Goal: Information Seeking & Learning: Learn about a topic

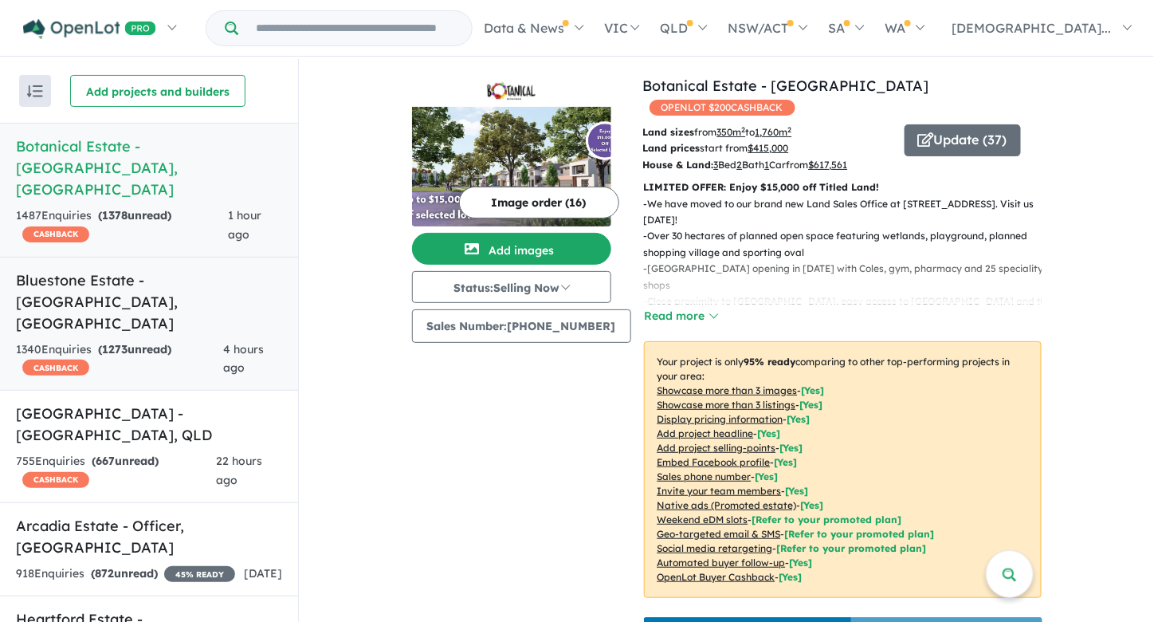
click at [144, 257] on link "Bluestone Estate - [GEOGRAPHIC_DATA] , [GEOGRAPHIC_DATA] 1340 Enquir ies ( 1273…" at bounding box center [149, 324] width 298 height 135
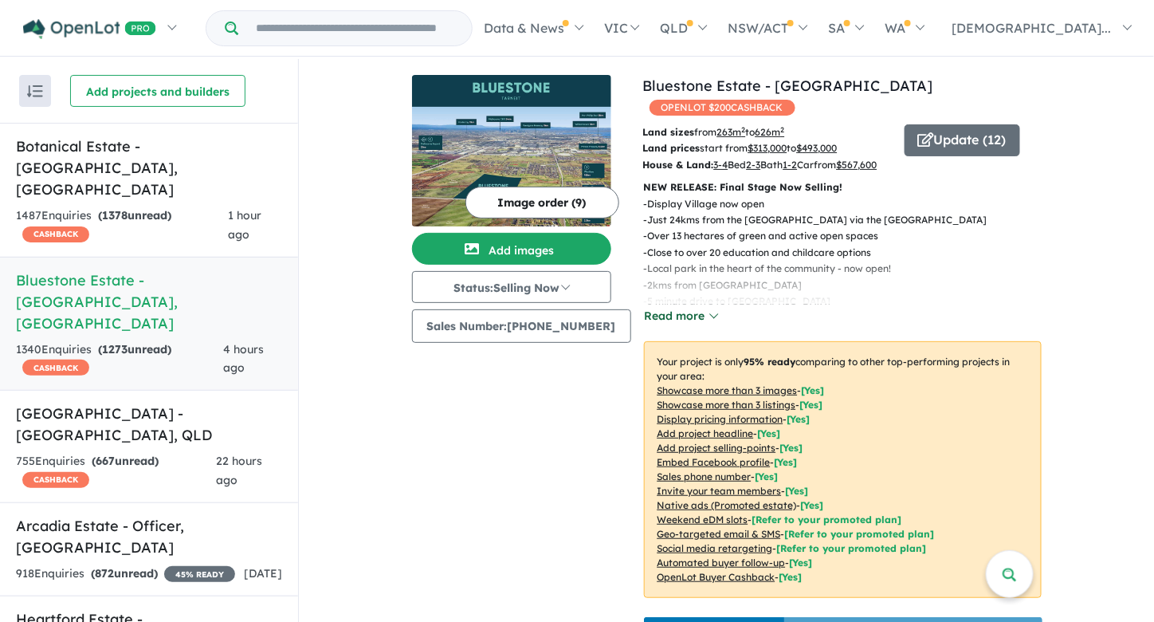
click at [687, 307] on button "Read more" at bounding box center [681, 316] width 75 height 18
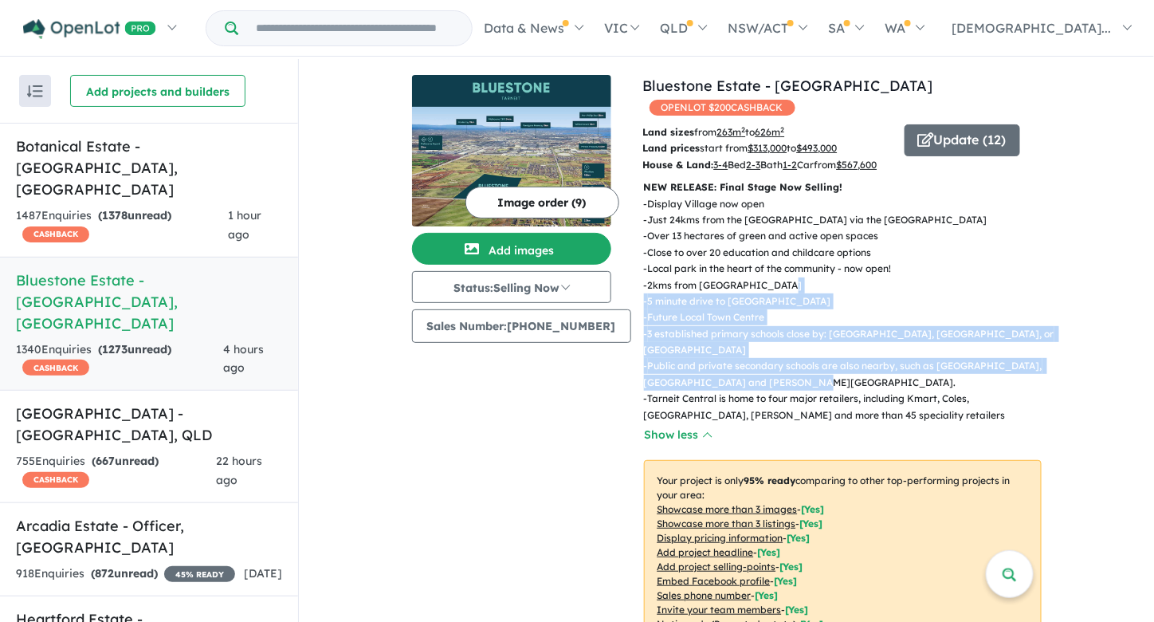
drag, startPoint x: 761, startPoint y: 286, endPoint x: 780, endPoint y: 380, distance: 96.0
click at [780, 380] on div "- [GEOGRAPHIC_DATA] now open - Just 24kms from the [GEOGRAPHIC_DATA] via the [G…" at bounding box center [836, 309] width 410 height 227
click at [780, 380] on p "- Public and private secondary schools are also nearby, such as [GEOGRAPHIC_DAT…" at bounding box center [849, 374] width 410 height 33
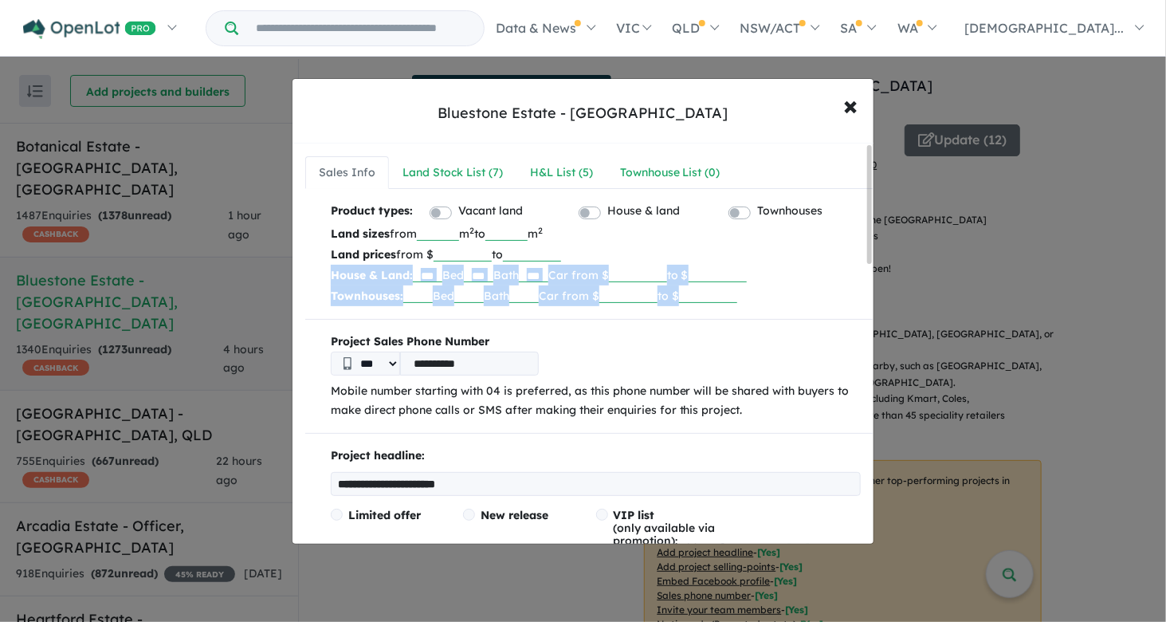
click at [479, 175] on div "Land Stock List ( 7 )" at bounding box center [452, 172] width 100 height 19
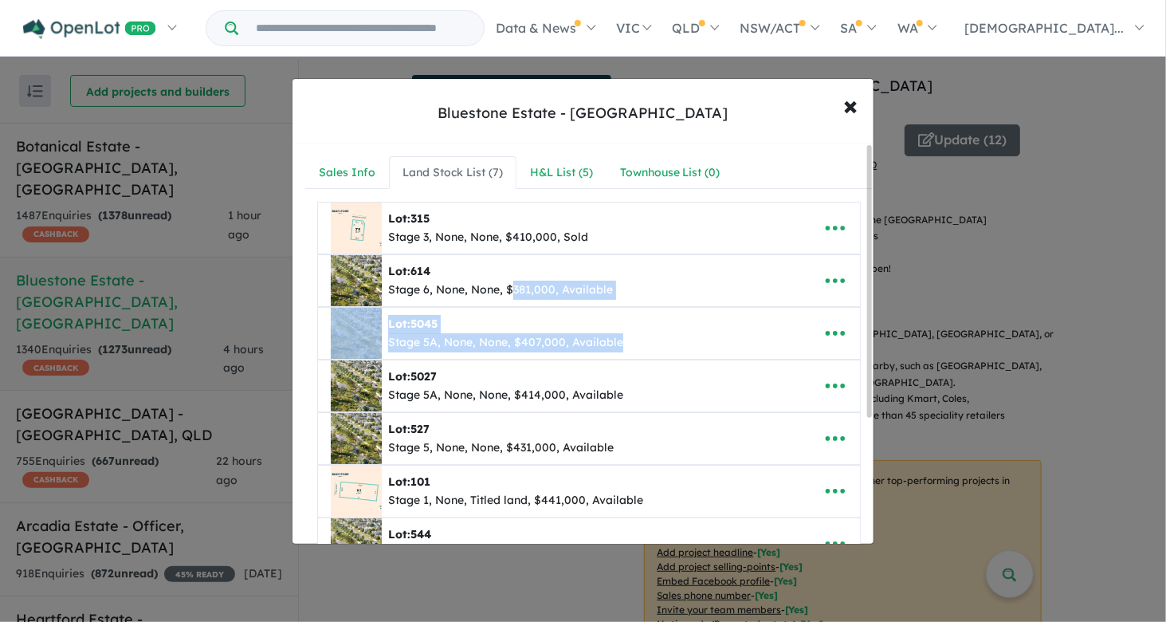
drag, startPoint x: 513, startPoint y: 292, endPoint x: 662, endPoint y: 343, distance: 157.5
click at [662, 343] on ul "**********" at bounding box center [589, 386] width 544 height 368
click at [847, 101] on span "×" at bounding box center [850, 105] width 14 height 34
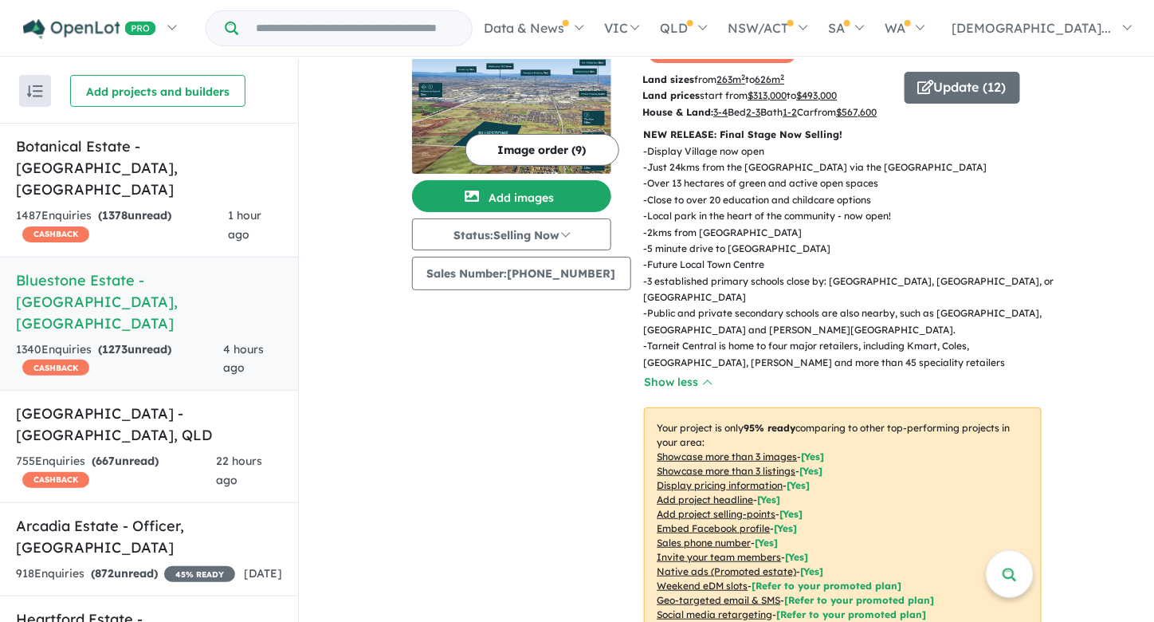
scroll to position [75, 0]
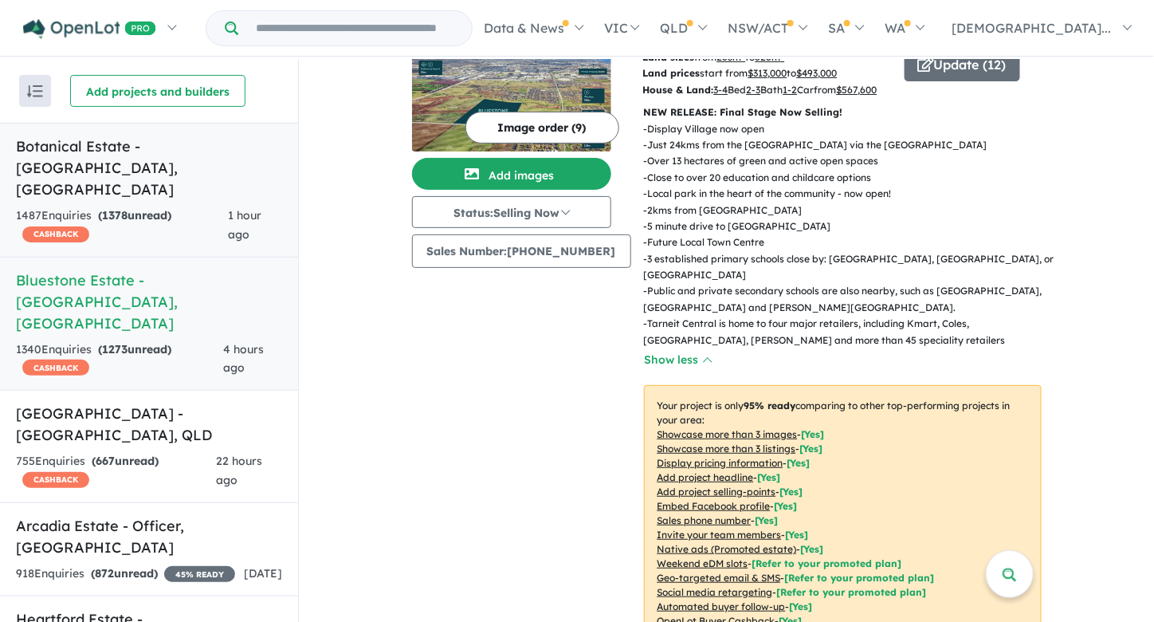
click at [198, 206] on div "1487 Enquir ies ( 1378 unread) CASHBACK" at bounding box center [122, 225] width 212 height 38
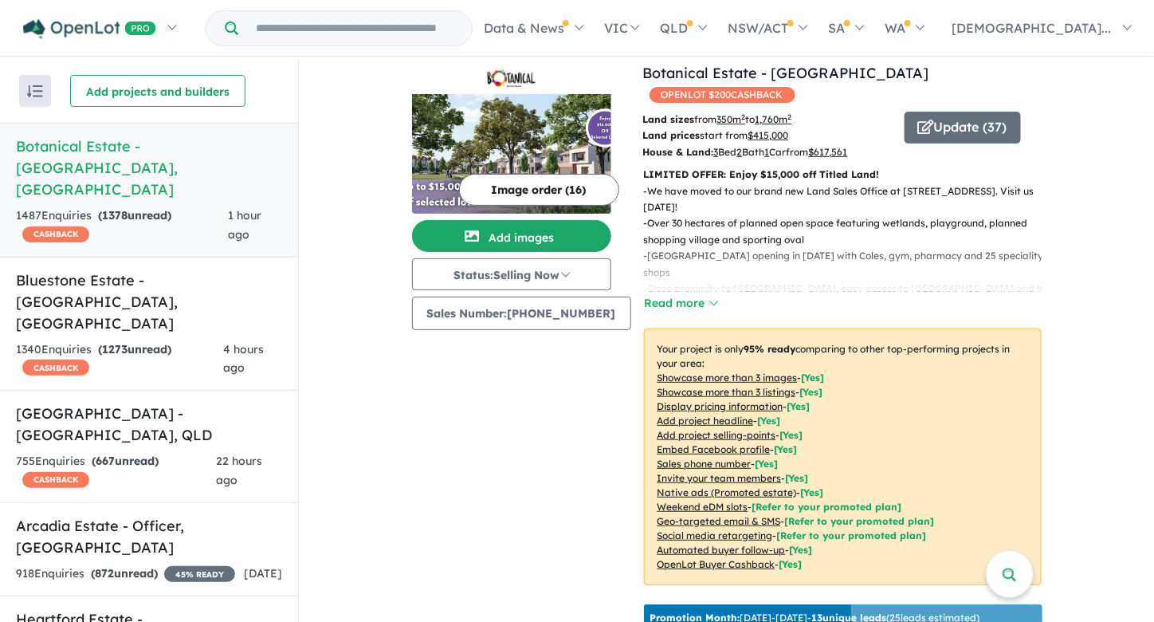
scroll to position [4, 0]
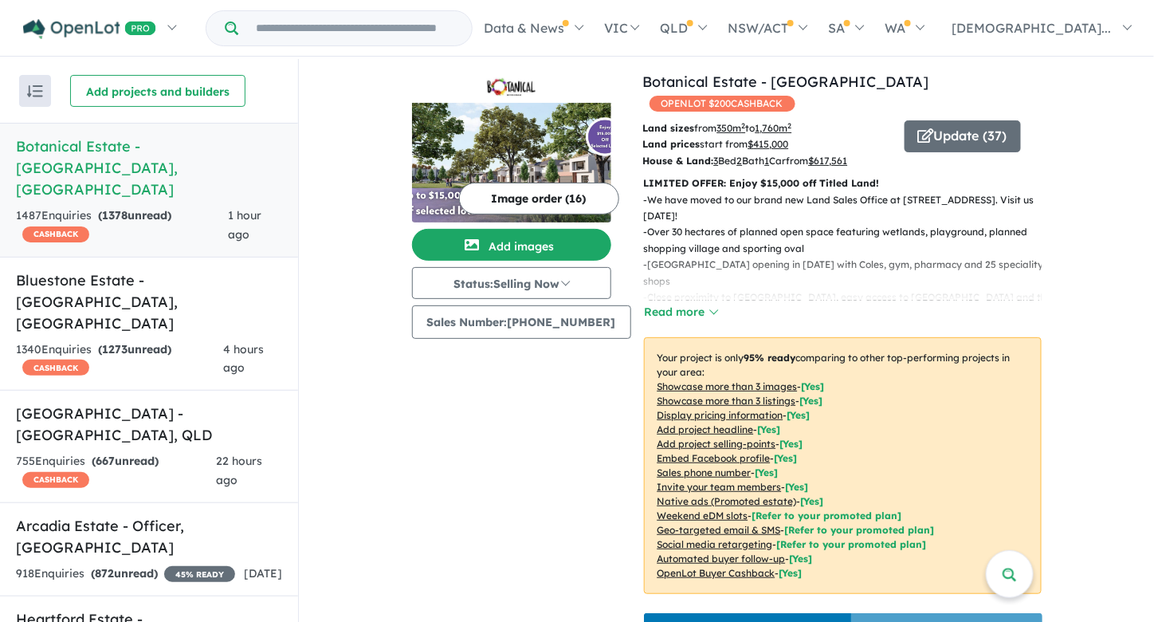
click at [683, 279] on div "- We have moved to our brand new Land Sales Office at [STREET_ADDRESS]. Visit u…" at bounding box center [836, 257] width 410 height 130
click at [685, 303] on button "Read more" at bounding box center [681, 312] width 75 height 18
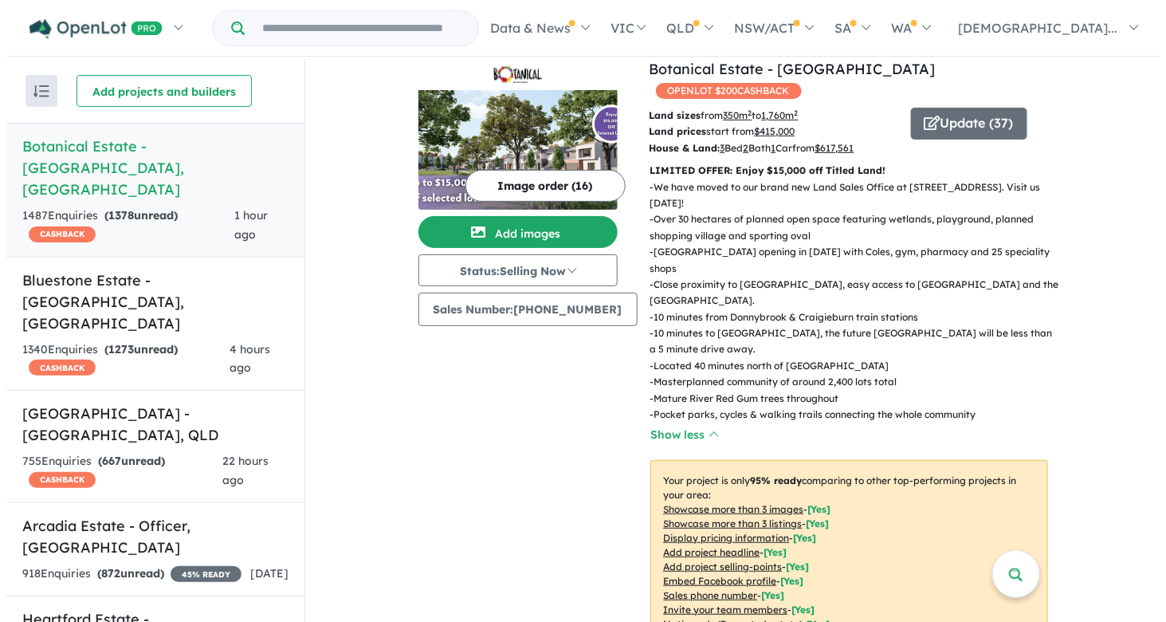
scroll to position [0, 0]
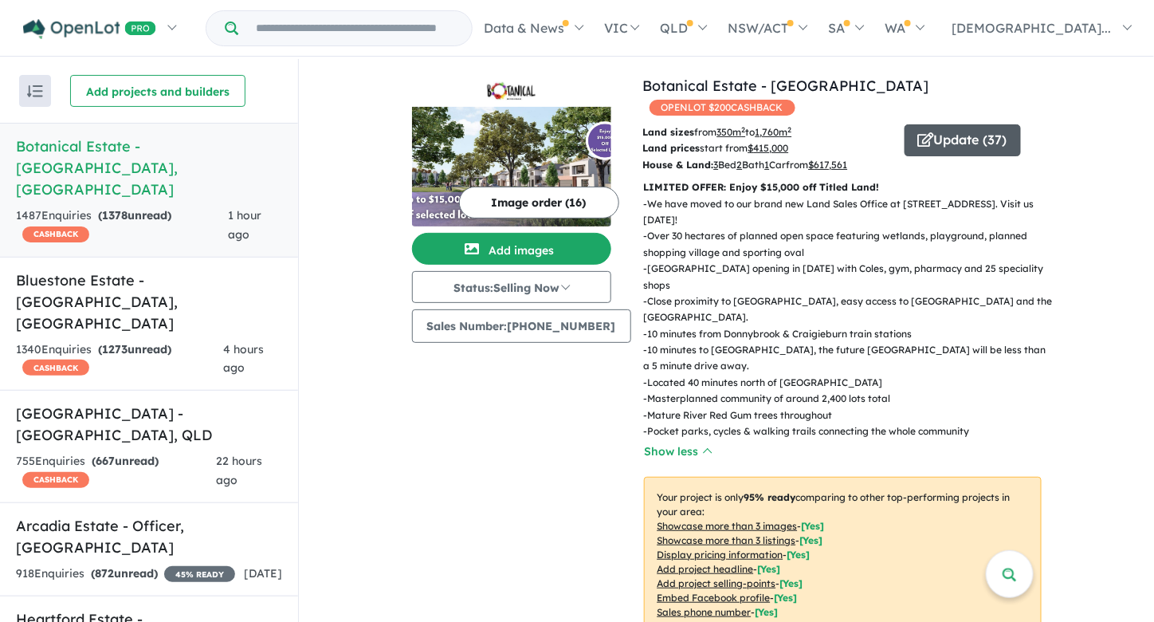
click at [967, 124] on button "Update ( 37 )" at bounding box center [963, 140] width 116 height 32
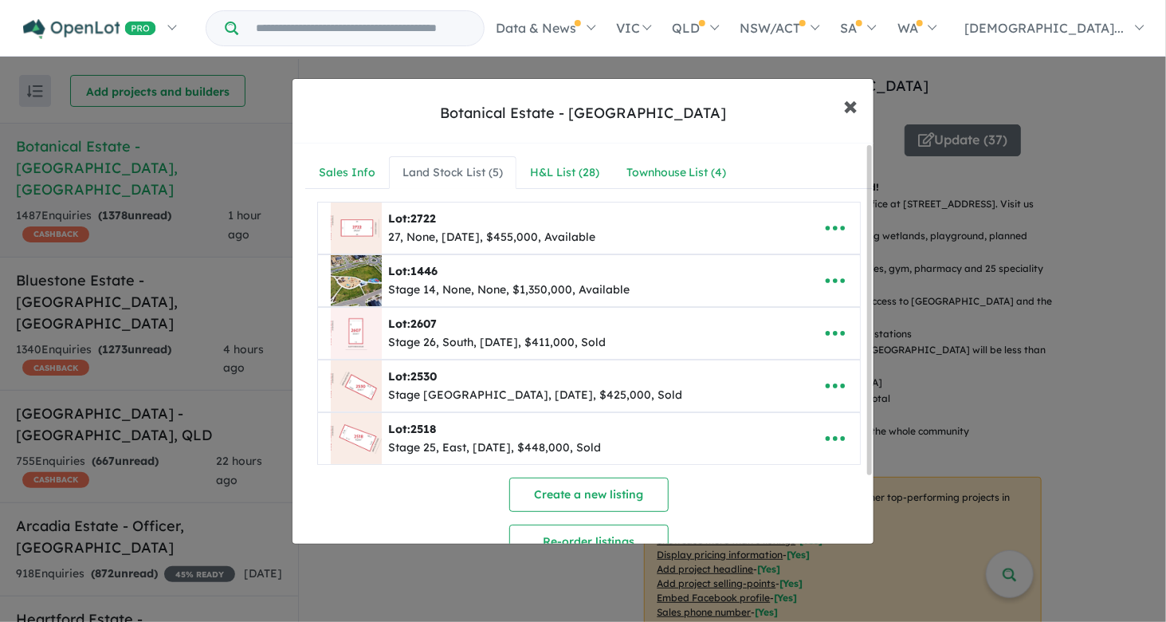
click at [859, 93] on button "× Close" at bounding box center [850, 105] width 46 height 43
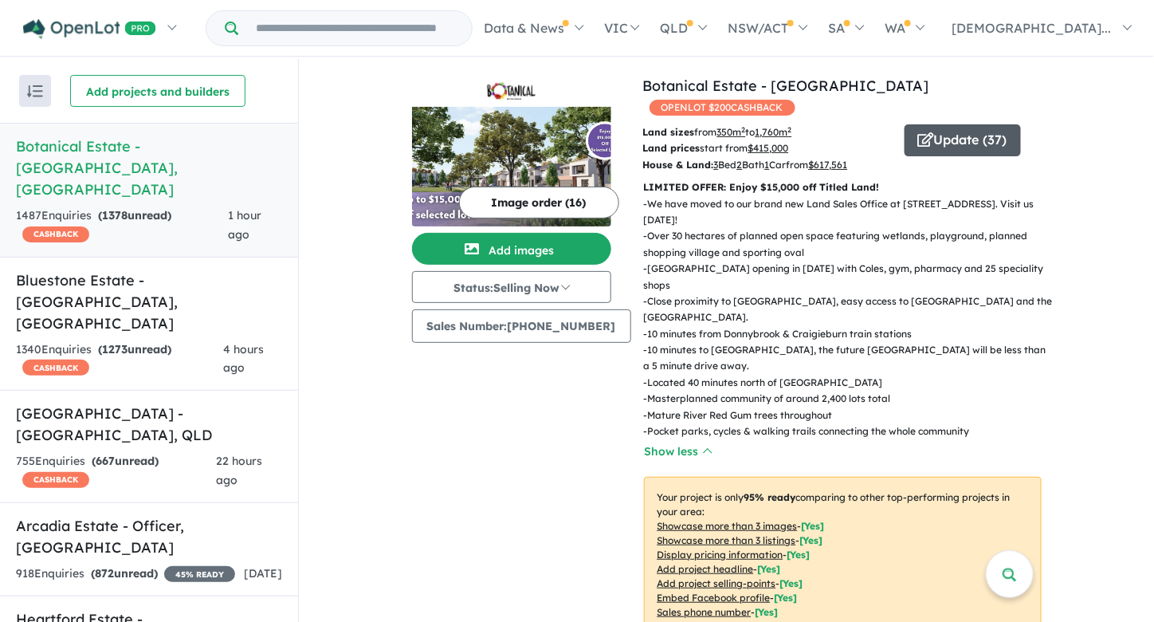
click at [952, 124] on button "Update ( 37 )" at bounding box center [963, 140] width 116 height 32
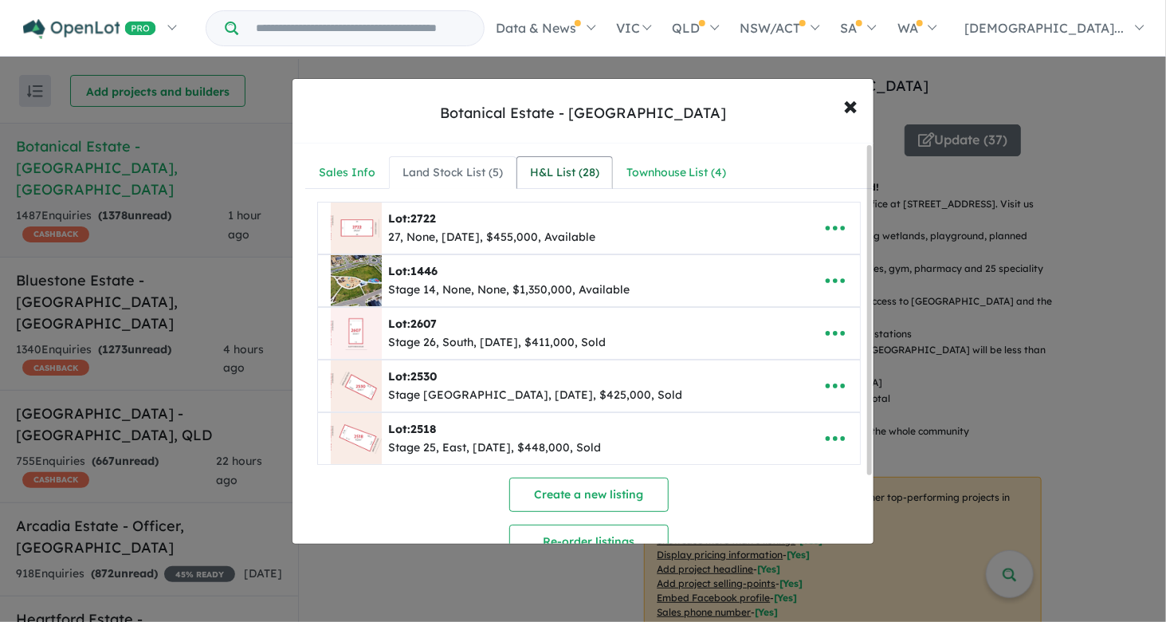
click at [561, 175] on div "H&L List ( 28 )" at bounding box center [564, 172] width 69 height 19
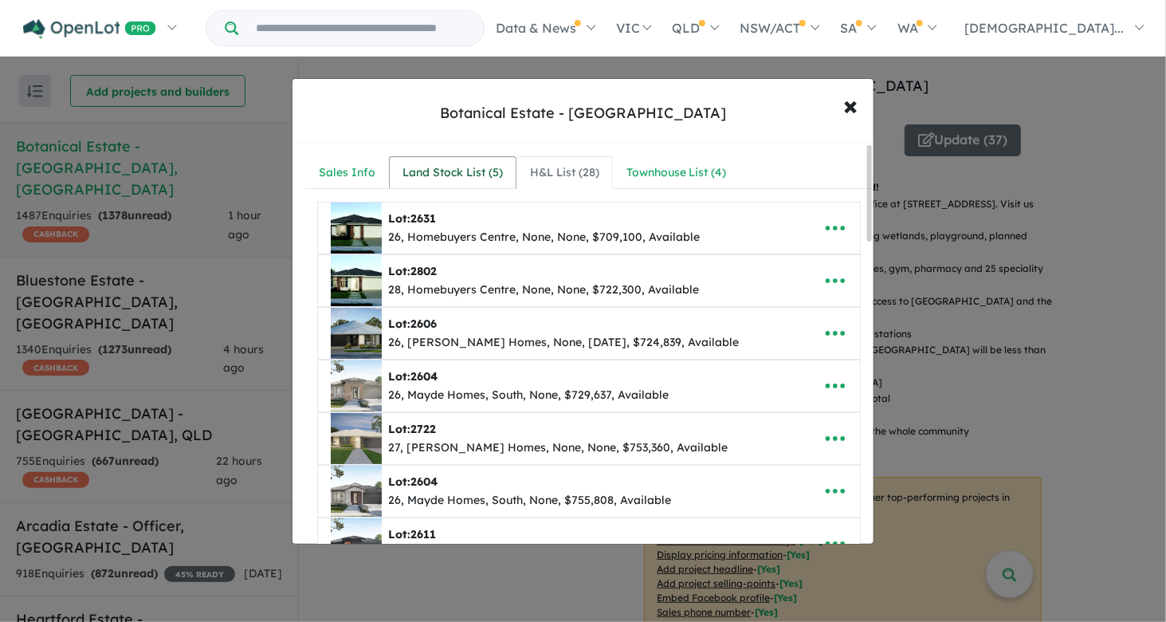
click at [465, 167] on div "Land Stock List ( 5 )" at bounding box center [452, 172] width 100 height 19
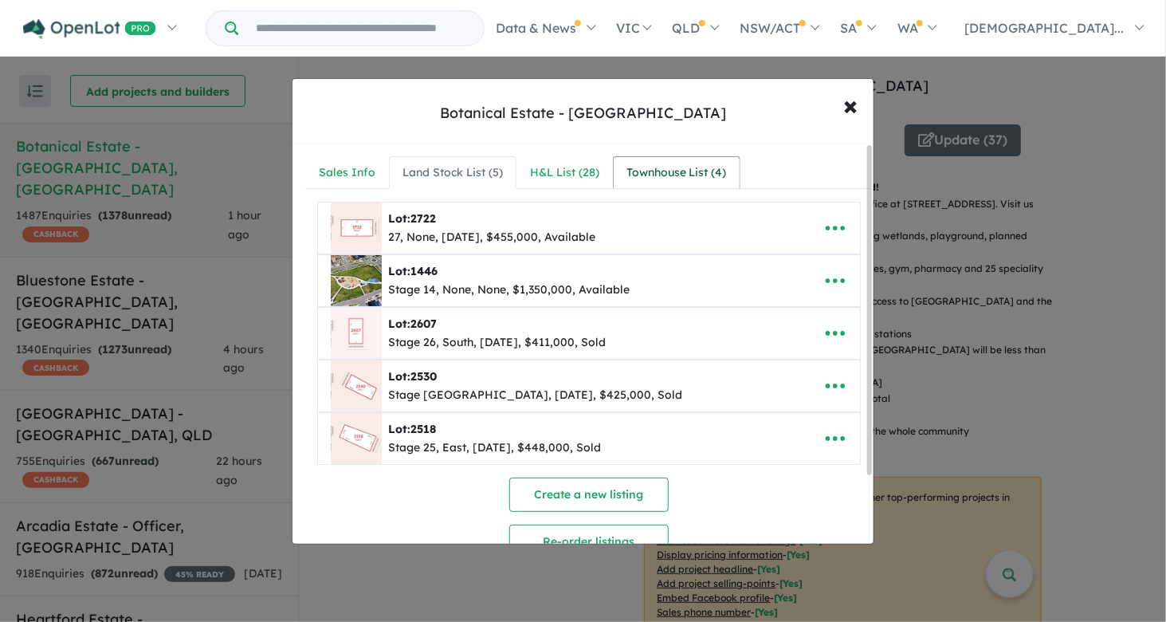
click at [657, 163] on div "Townhouse List ( 4 )" at bounding box center [676, 172] width 100 height 19
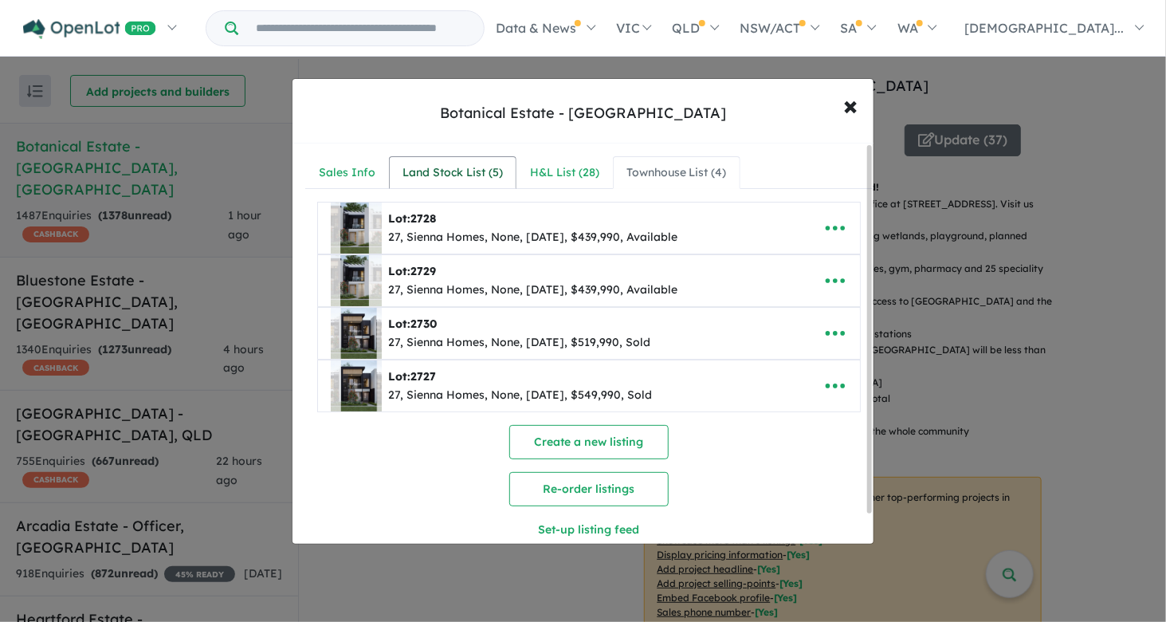
click at [457, 167] on div "Land Stock List ( 5 )" at bounding box center [452, 172] width 100 height 19
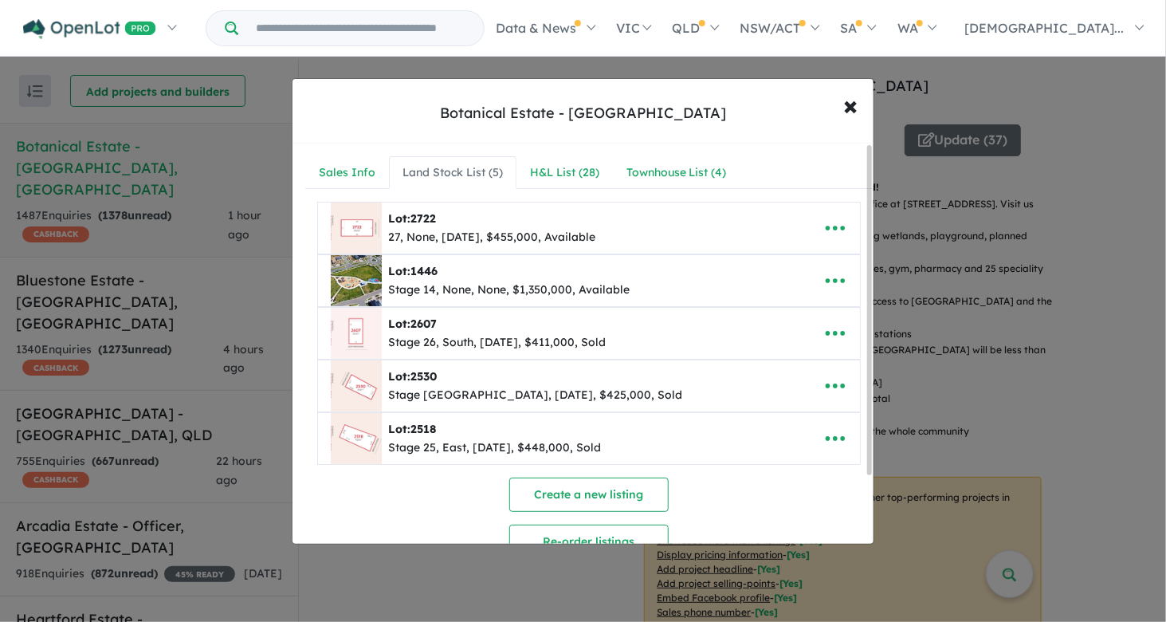
click at [1008, 429] on div "**********" at bounding box center [583, 311] width 1166 height 622
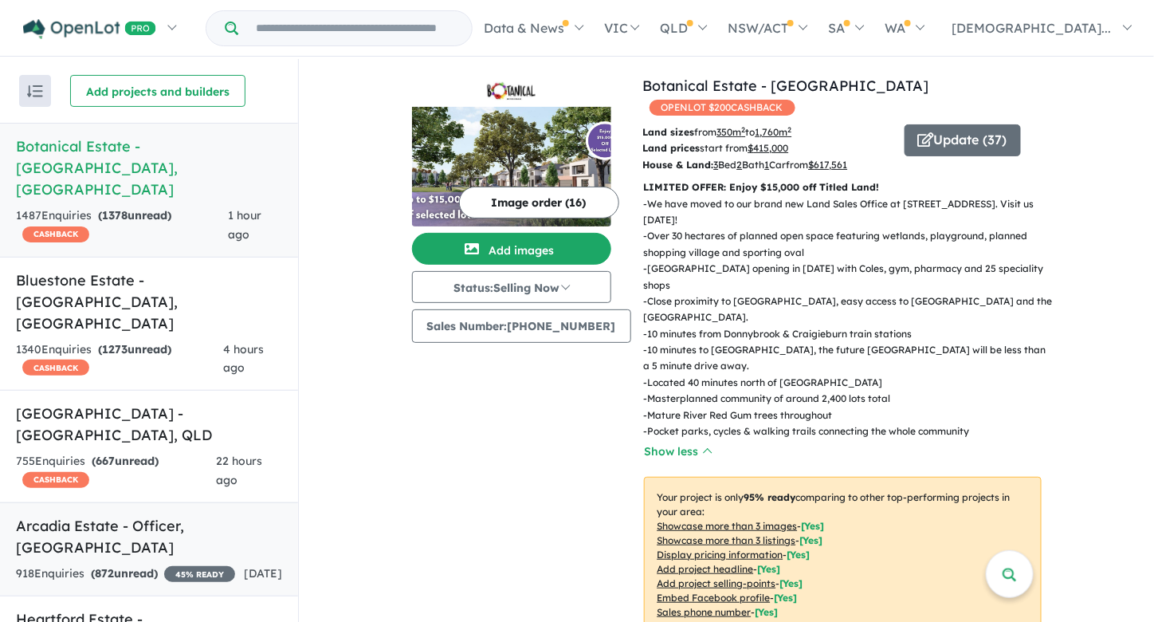
scroll to position [265, 0]
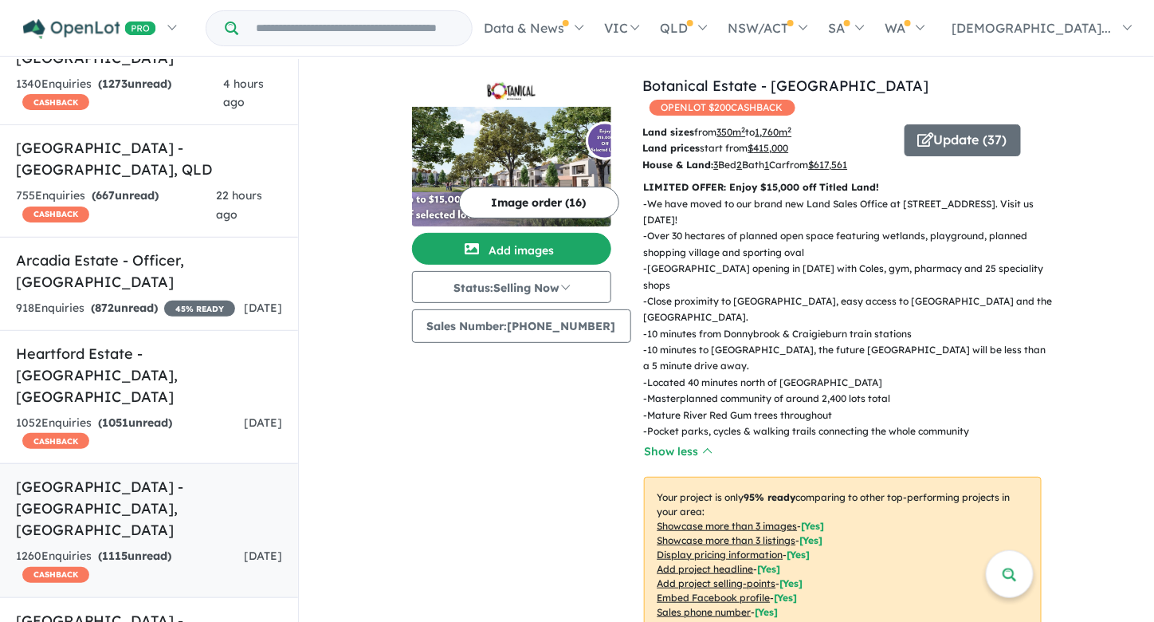
click at [214, 476] on h5 "[GEOGRAPHIC_DATA] - [GEOGRAPHIC_DATA] , [GEOGRAPHIC_DATA]" at bounding box center [149, 508] width 266 height 65
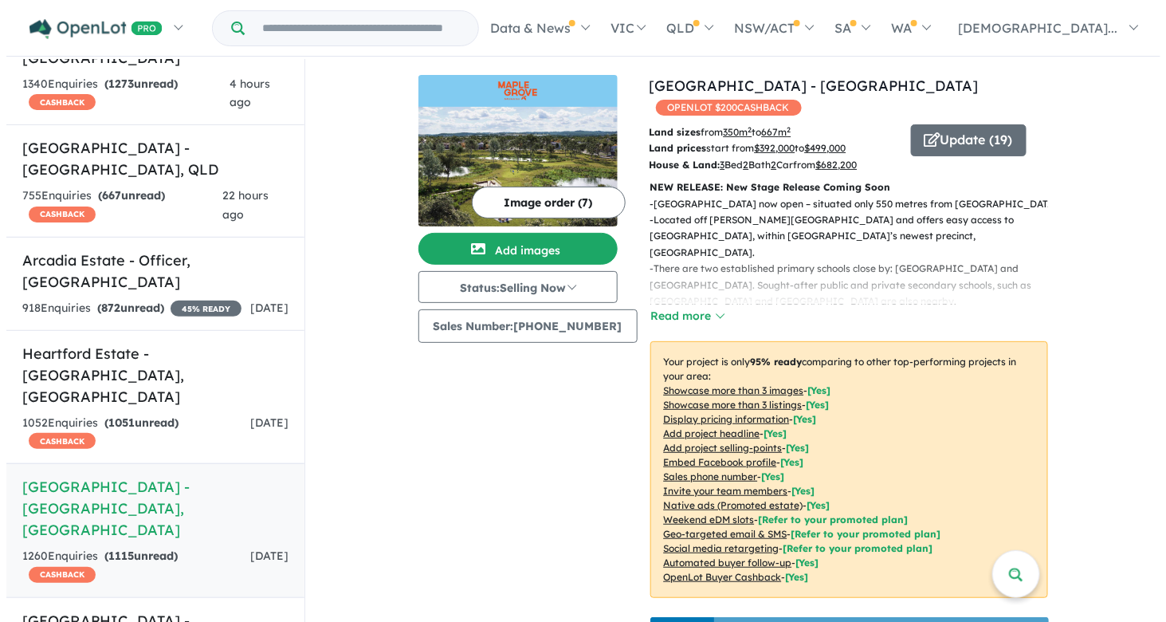
scroll to position [1, 0]
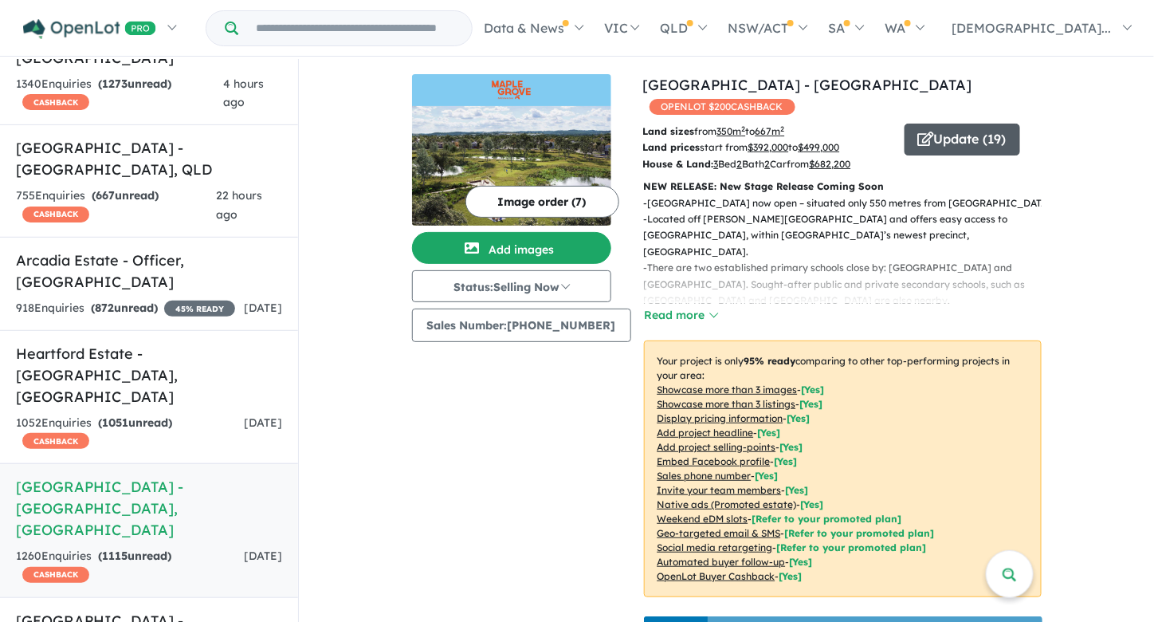
click at [950, 135] on button "Update ( 19 )" at bounding box center [963, 140] width 116 height 32
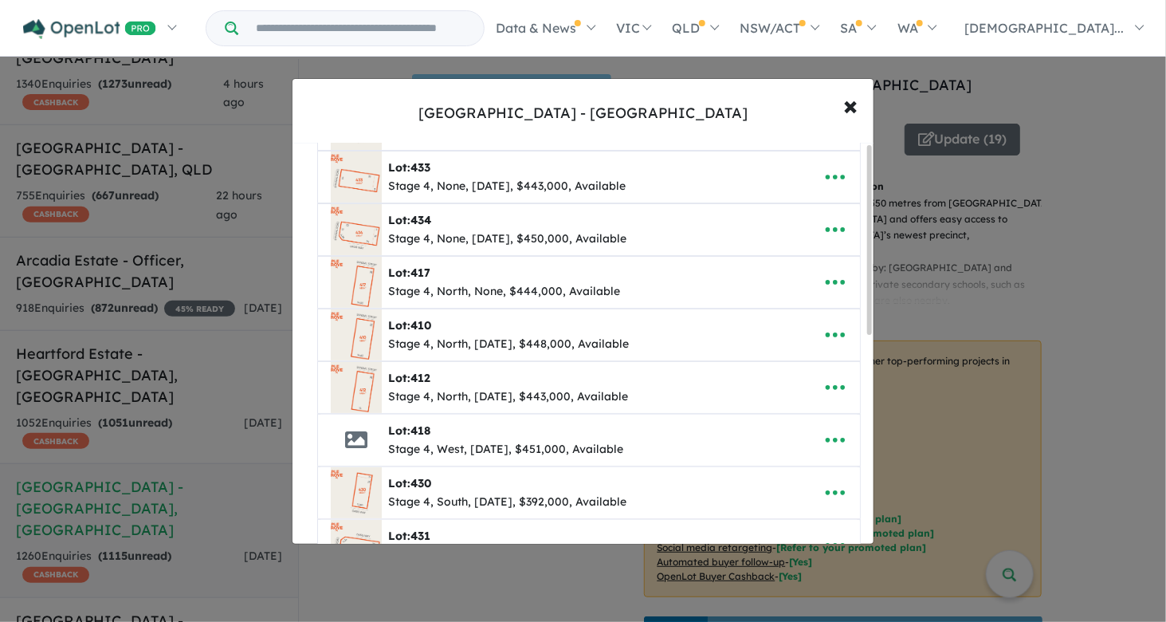
scroll to position [0, 0]
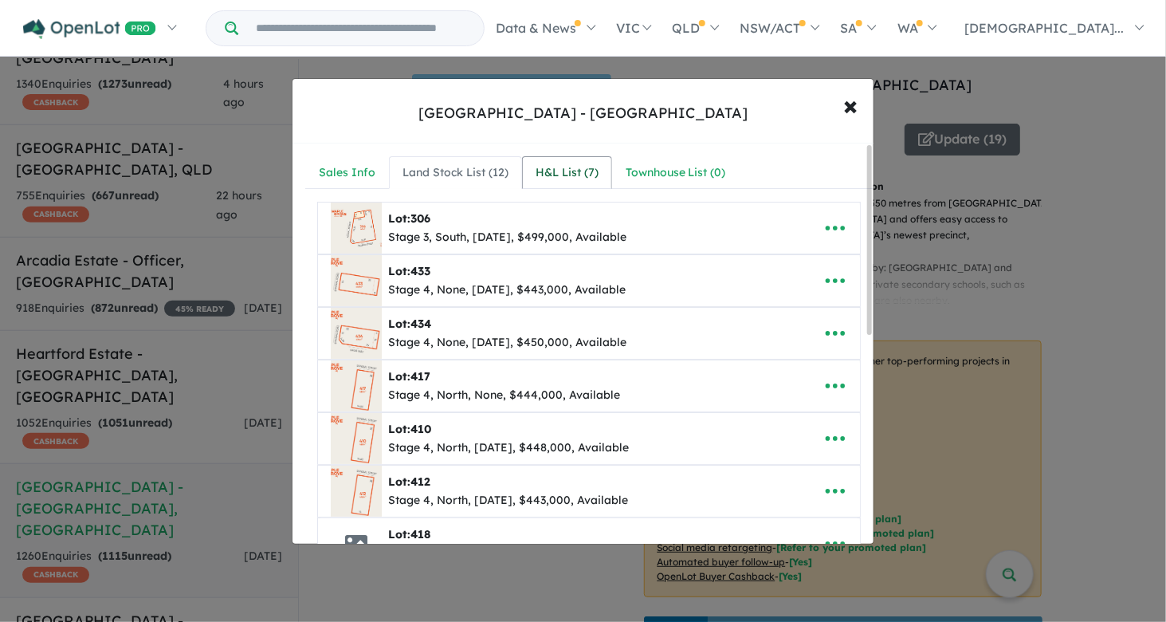
click at [584, 165] on div "H&L List ( 7 )" at bounding box center [567, 172] width 63 height 19
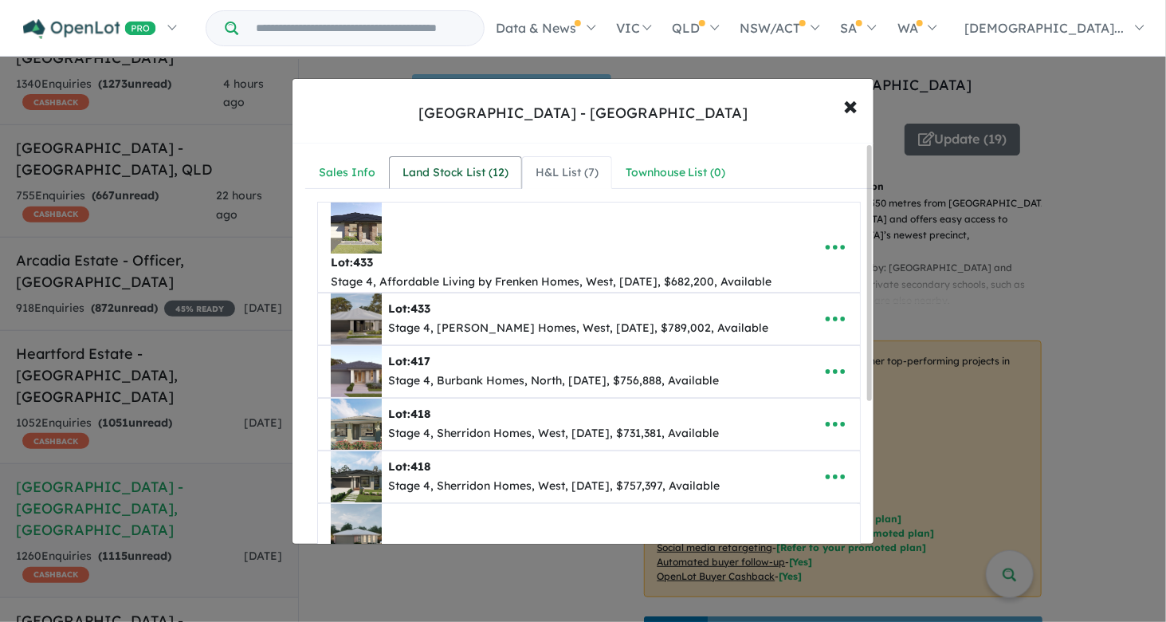
click at [461, 164] on div "Land Stock List ( 12 )" at bounding box center [455, 172] width 106 height 19
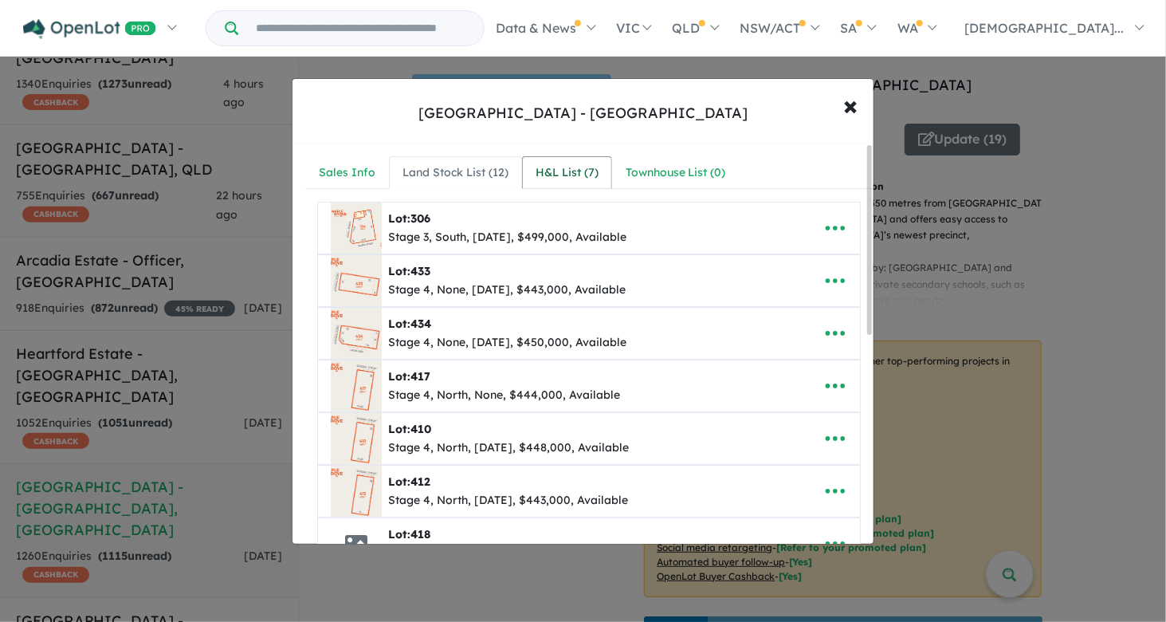
click at [578, 170] on div "H&L List ( 7 )" at bounding box center [567, 172] width 63 height 19
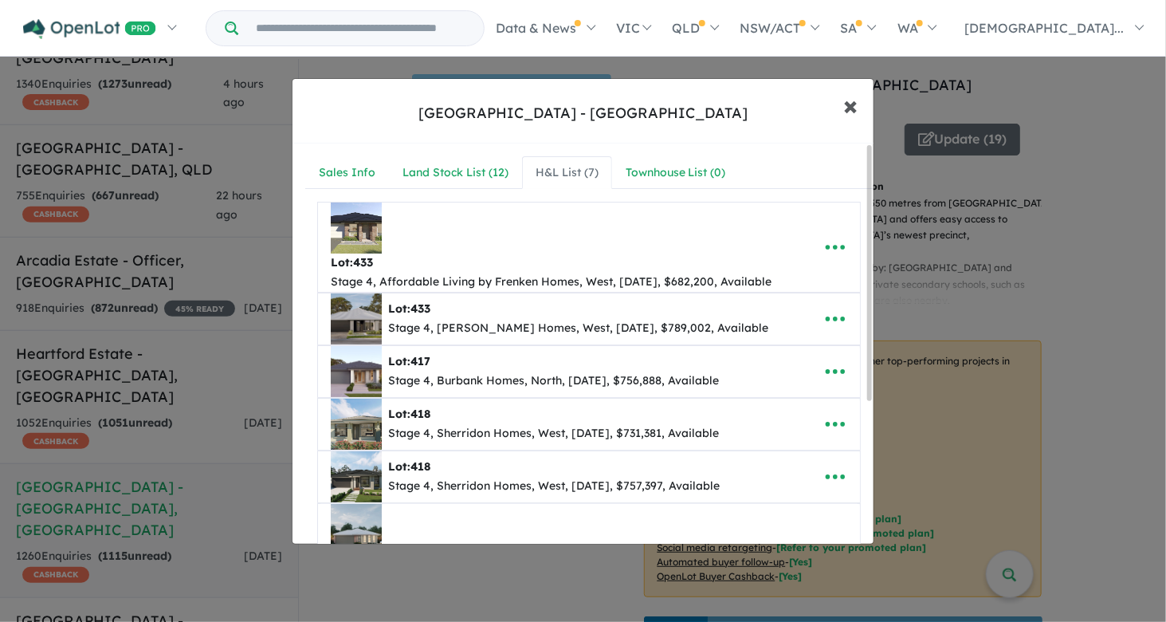
click at [849, 104] on span "×" at bounding box center [850, 105] width 14 height 34
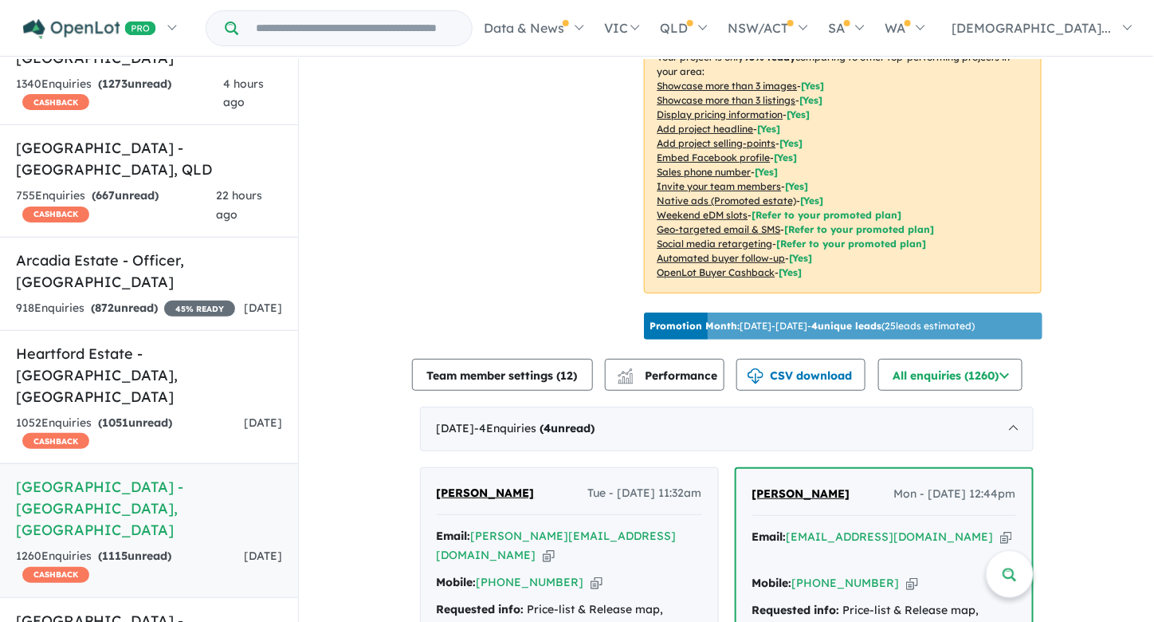
scroll to position [312, 0]
